Goal: Information Seeking & Learning: Learn about a topic

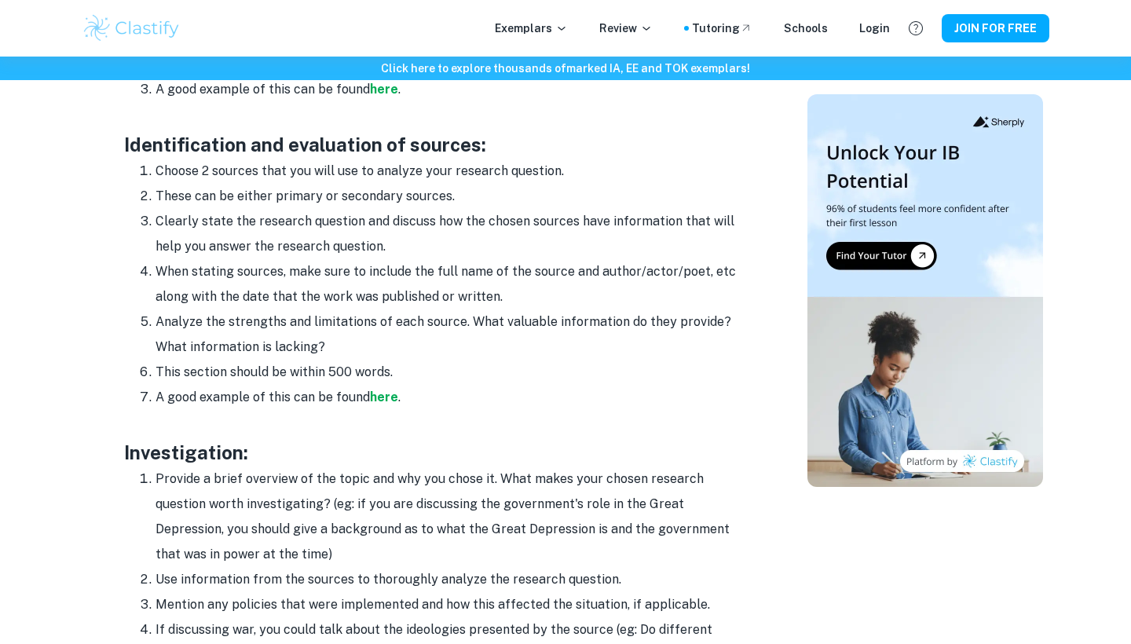
scroll to position [1229, 0]
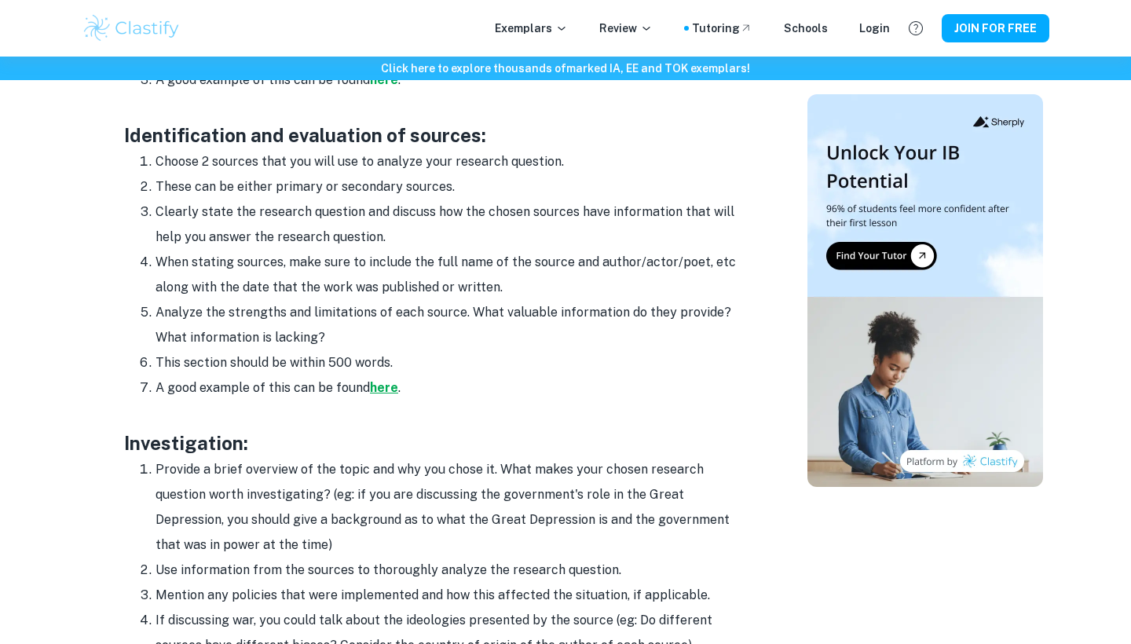
click at [373, 380] on strong "here" at bounding box center [384, 387] width 28 height 15
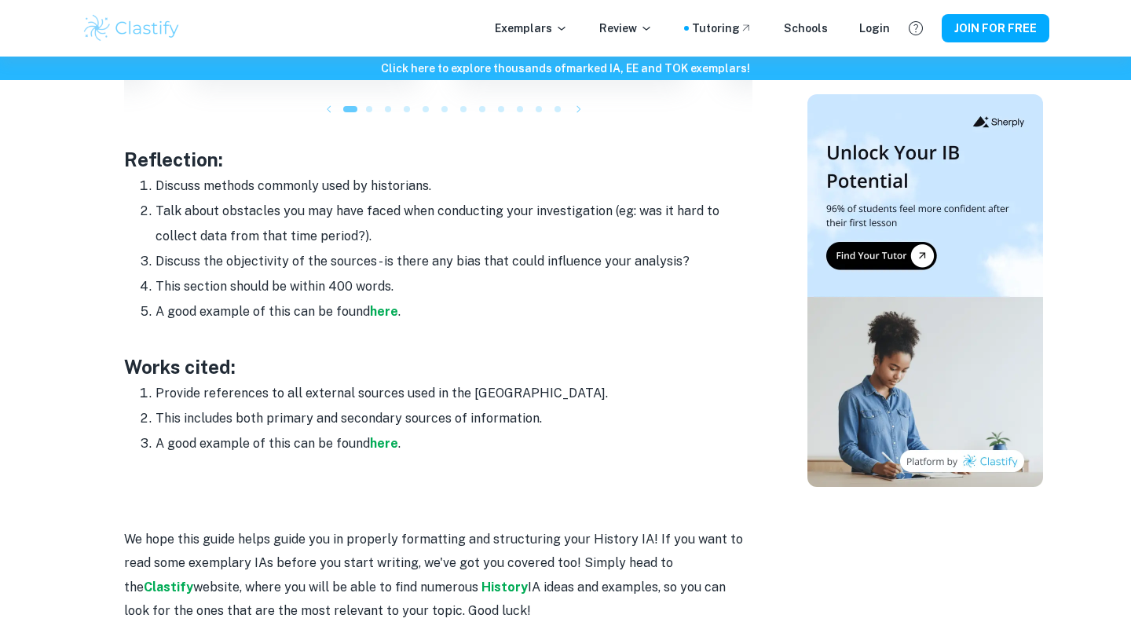
scroll to position [2129, 0]
click at [332, 331] on h3 at bounding box center [438, 337] width 628 height 28
click at [375, 305] on strong "here" at bounding box center [384, 310] width 28 height 15
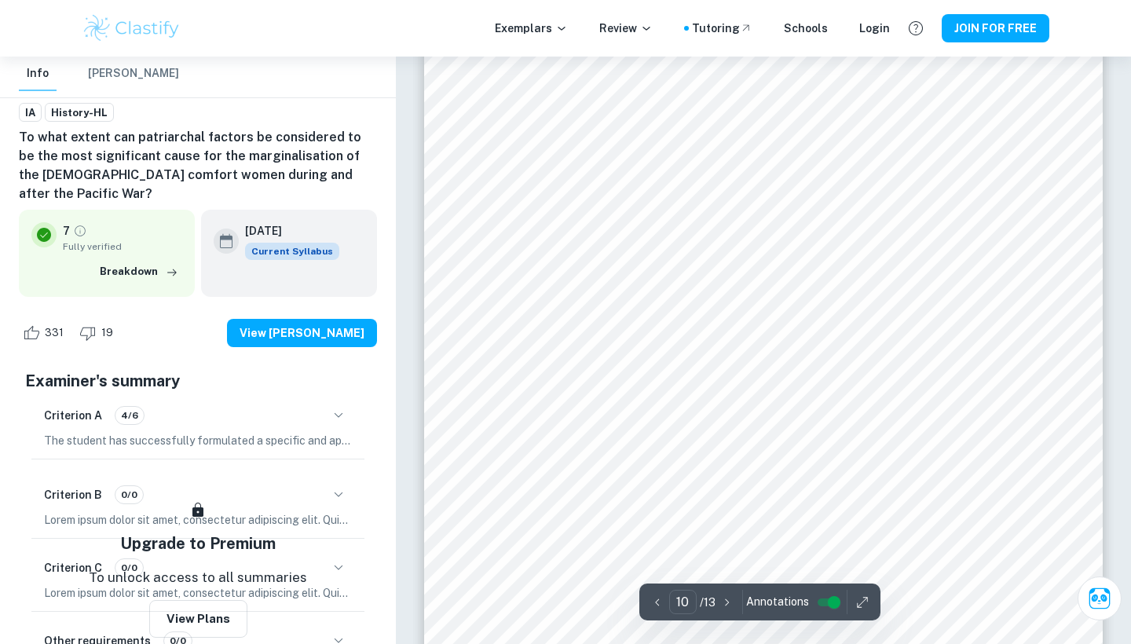
scroll to position [9108, 0]
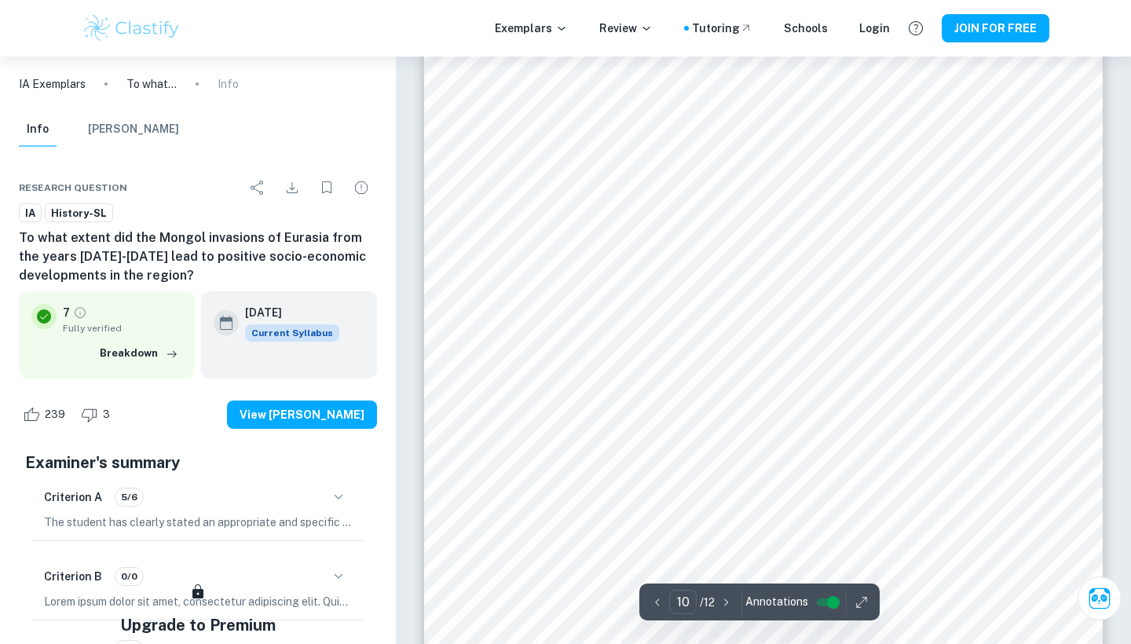
scroll to position [9049, 0]
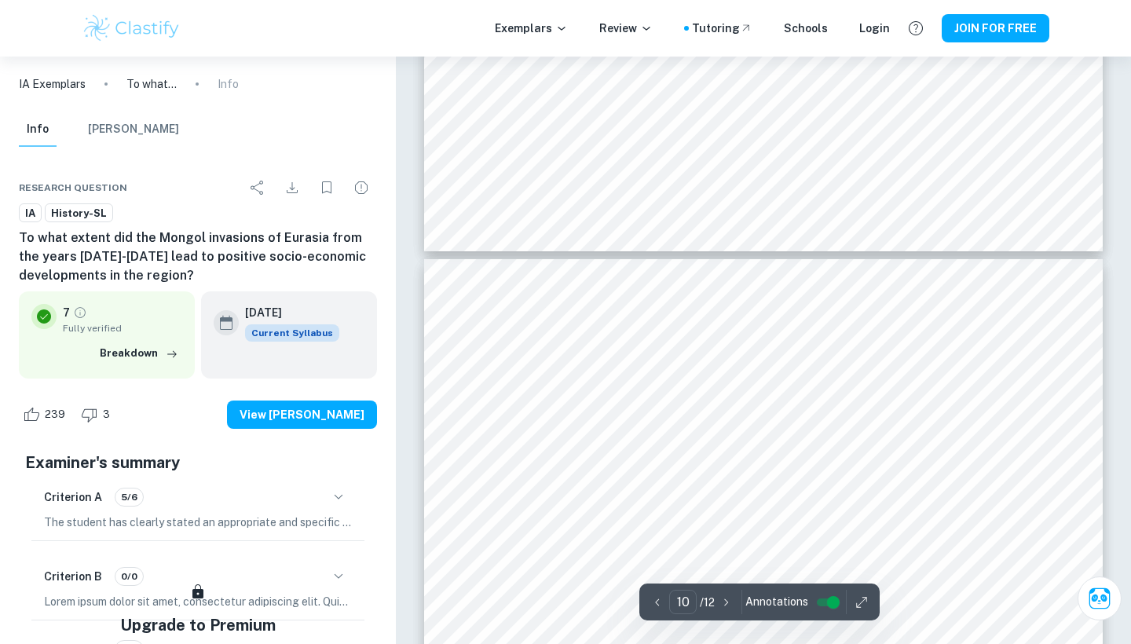
type input "11"
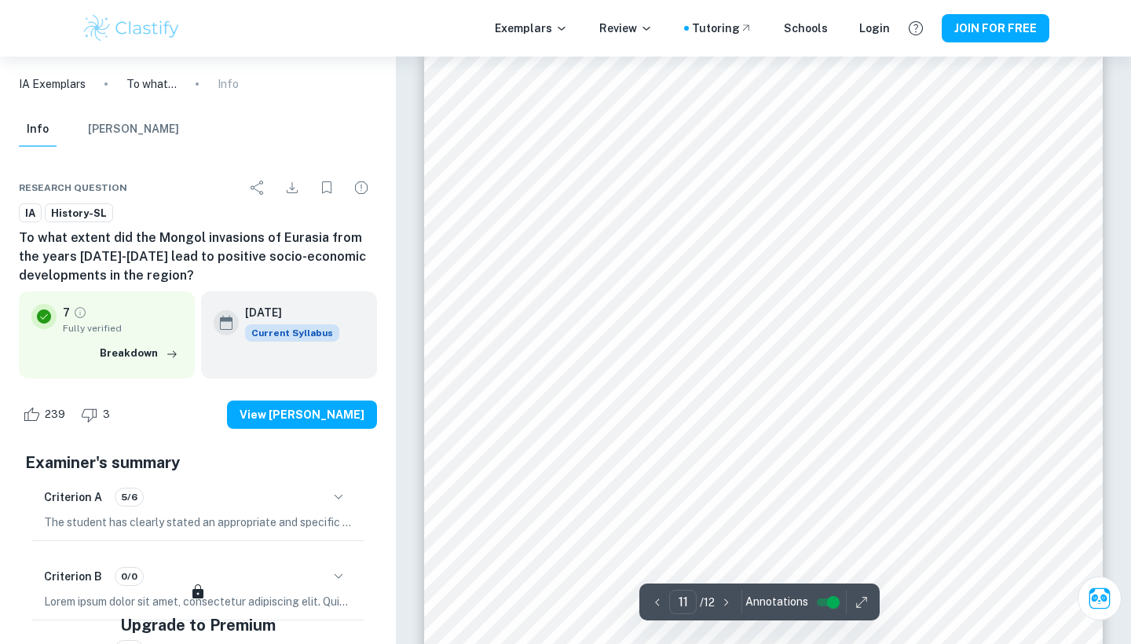
scroll to position [10020, 0]
